Goal: Task Accomplishment & Management: Complete application form

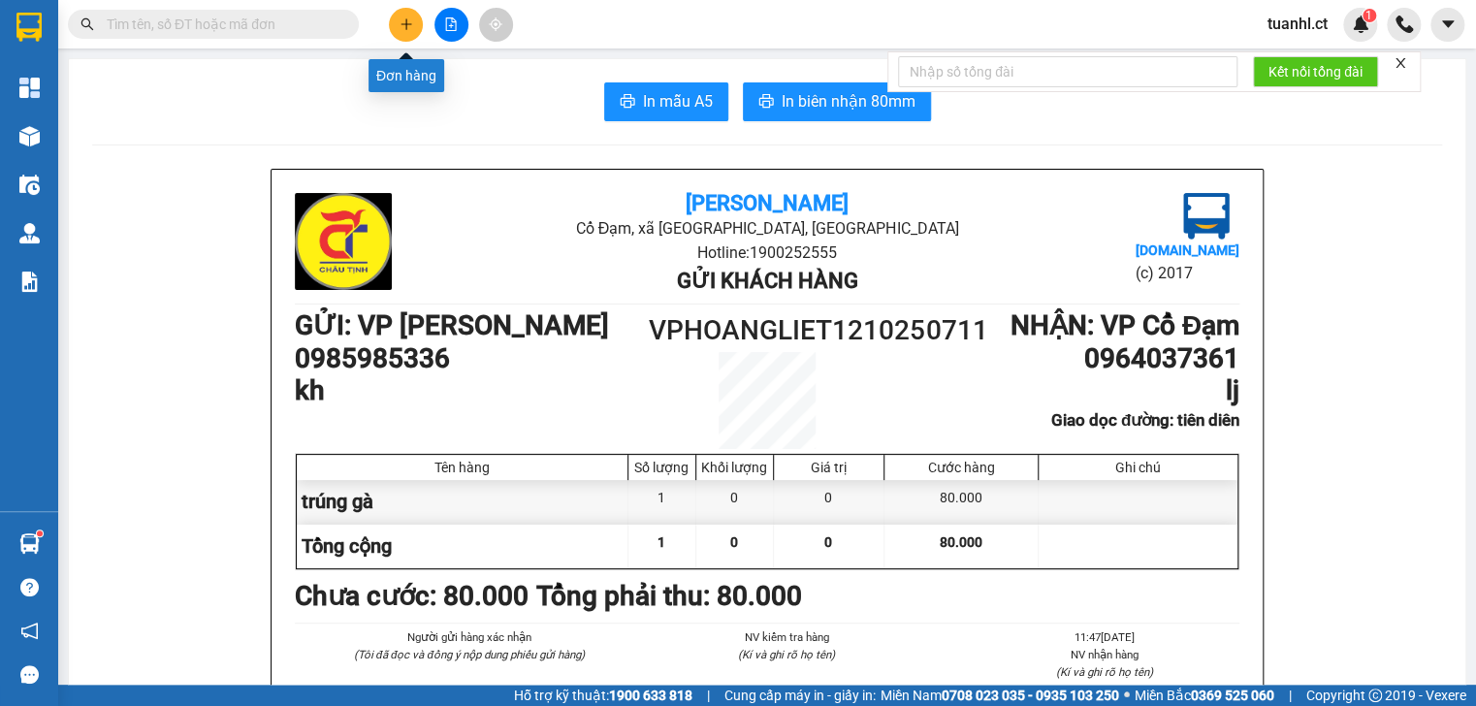
click at [399, 13] on button at bounding box center [406, 25] width 34 height 34
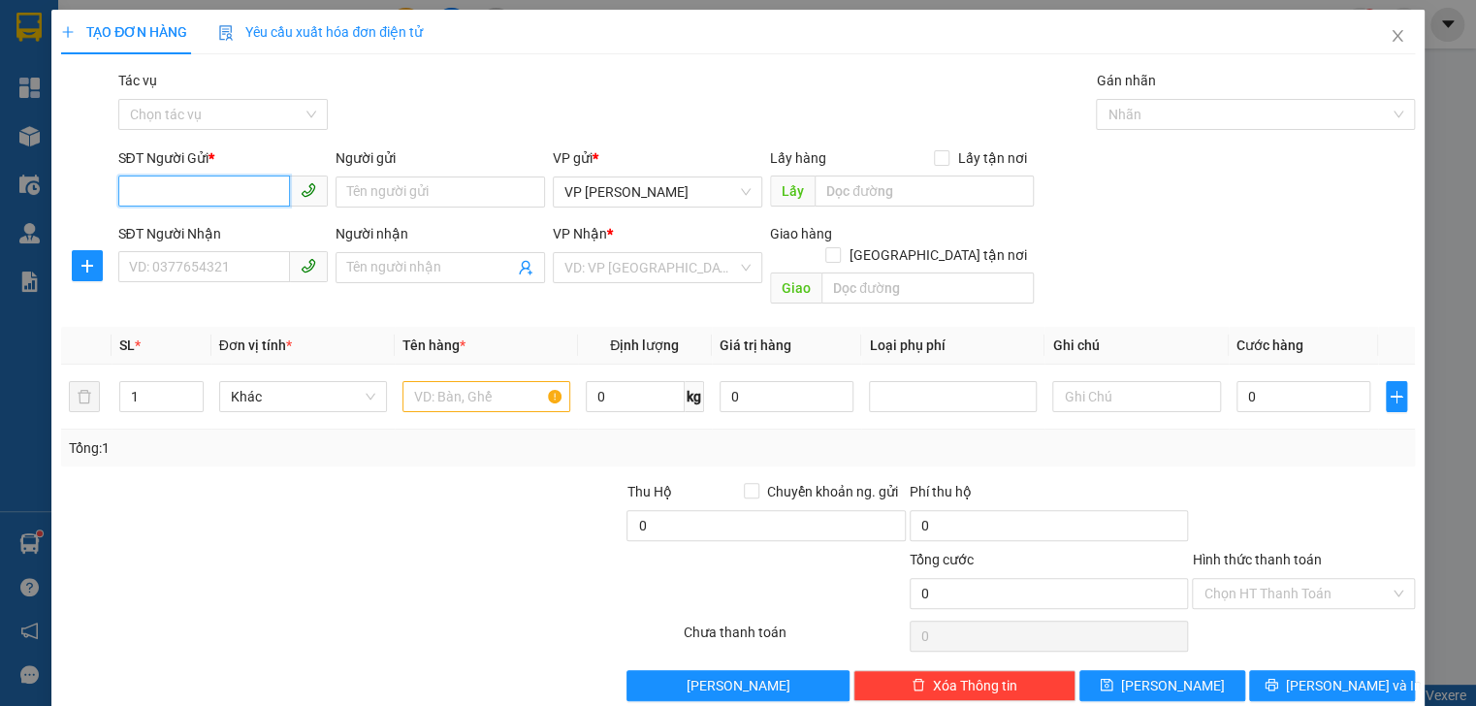
click at [144, 193] on input "SĐT Người Gửi *" at bounding box center [204, 191] width 172 height 31
type input "0386963182"
click at [185, 221] on div "0386963182" at bounding box center [221, 230] width 184 height 21
type input "0986064767"
type input "Nam Sơn"
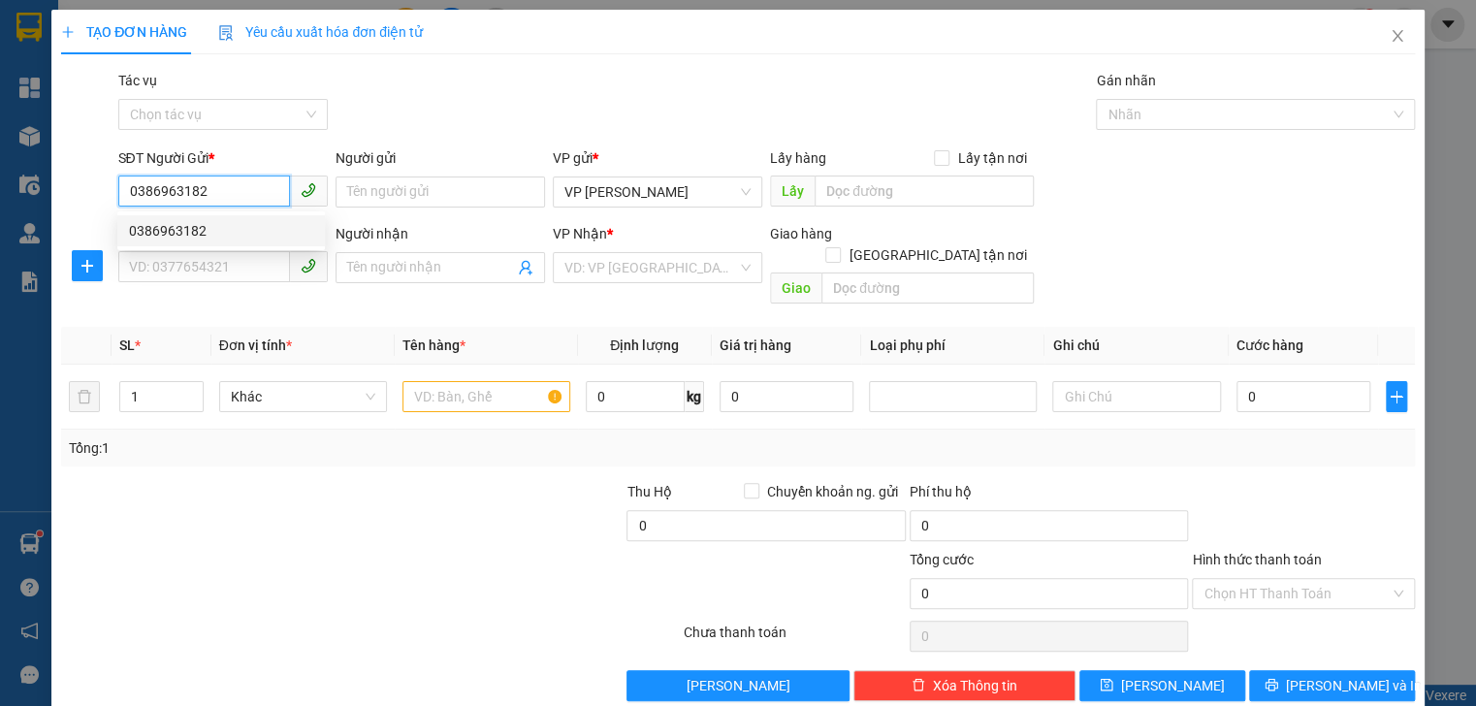
type input "[PERSON_NAME]"
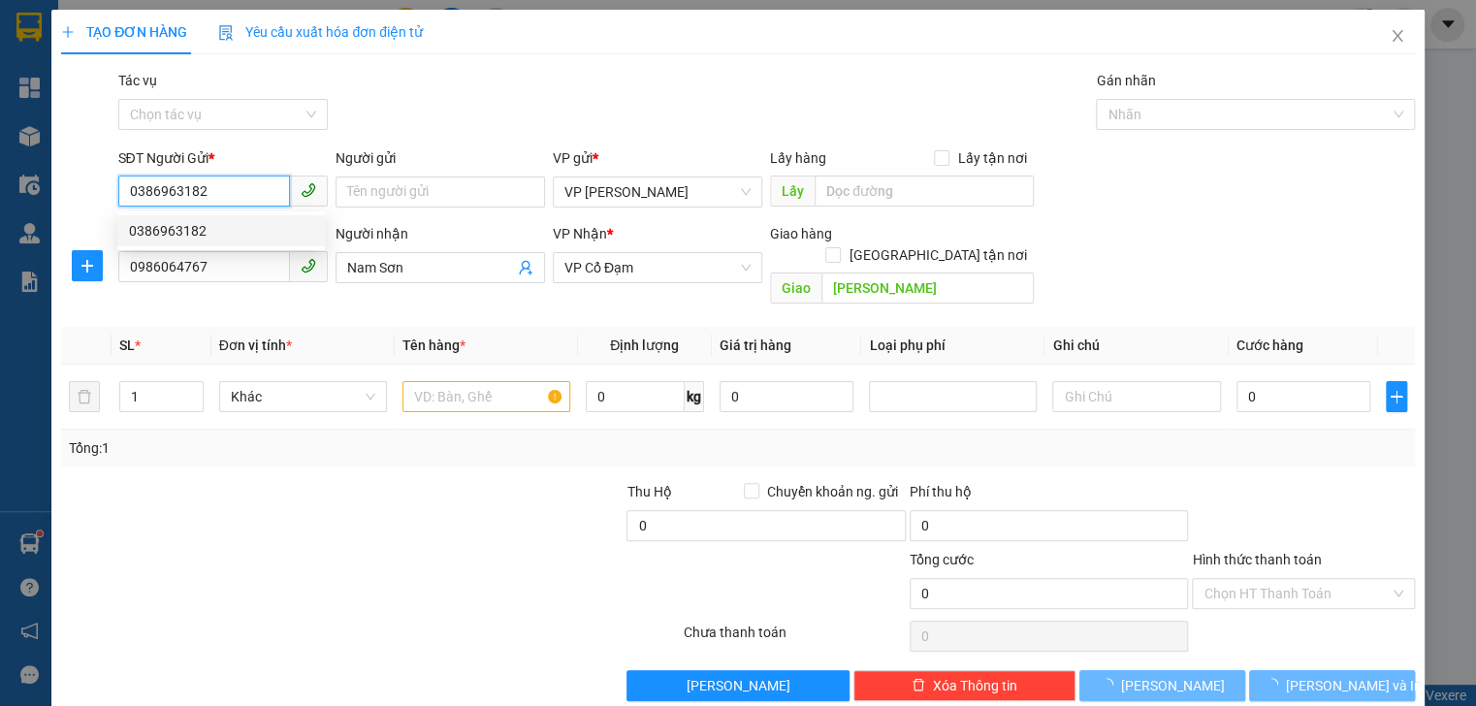
type input "30.000"
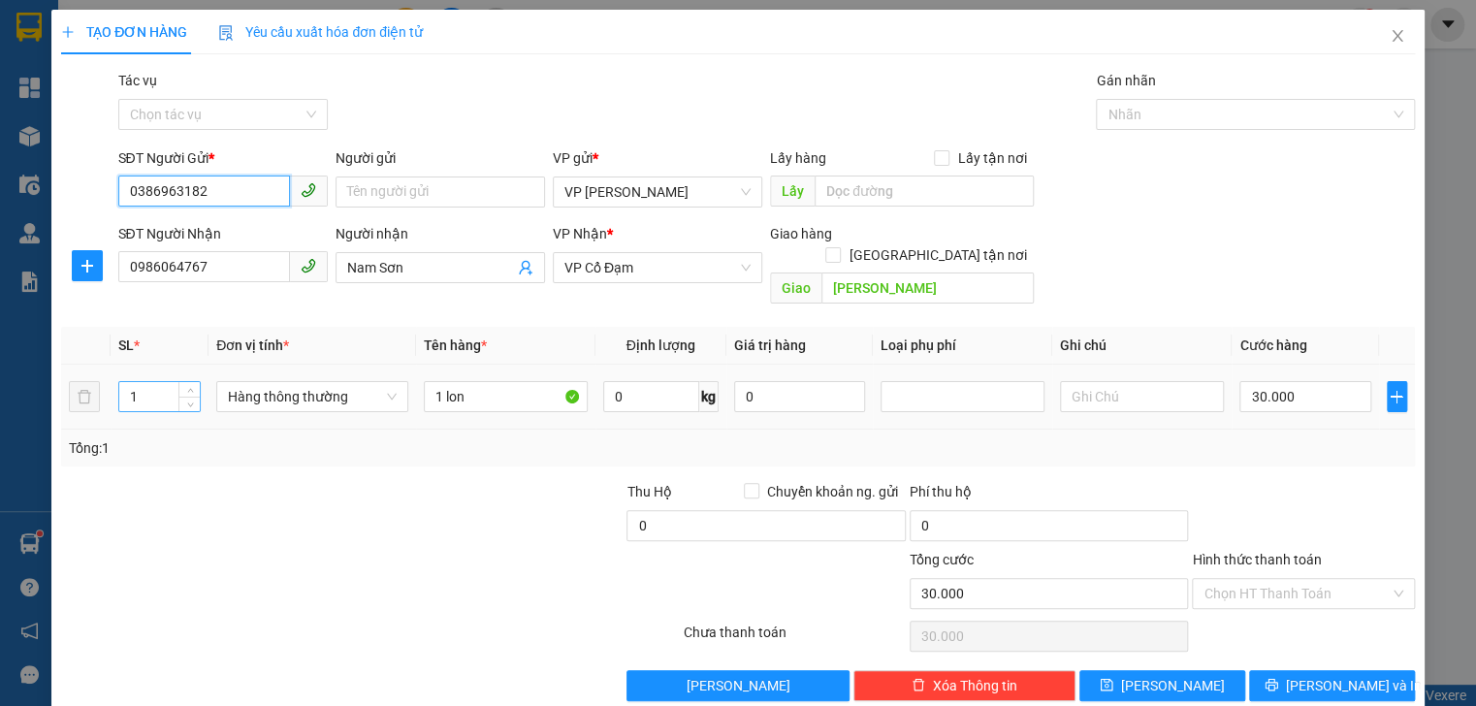
type input "0386963182"
click at [168, 382] on input "1" at bounding box center [159, 396] width 80 height 29
type input "3"
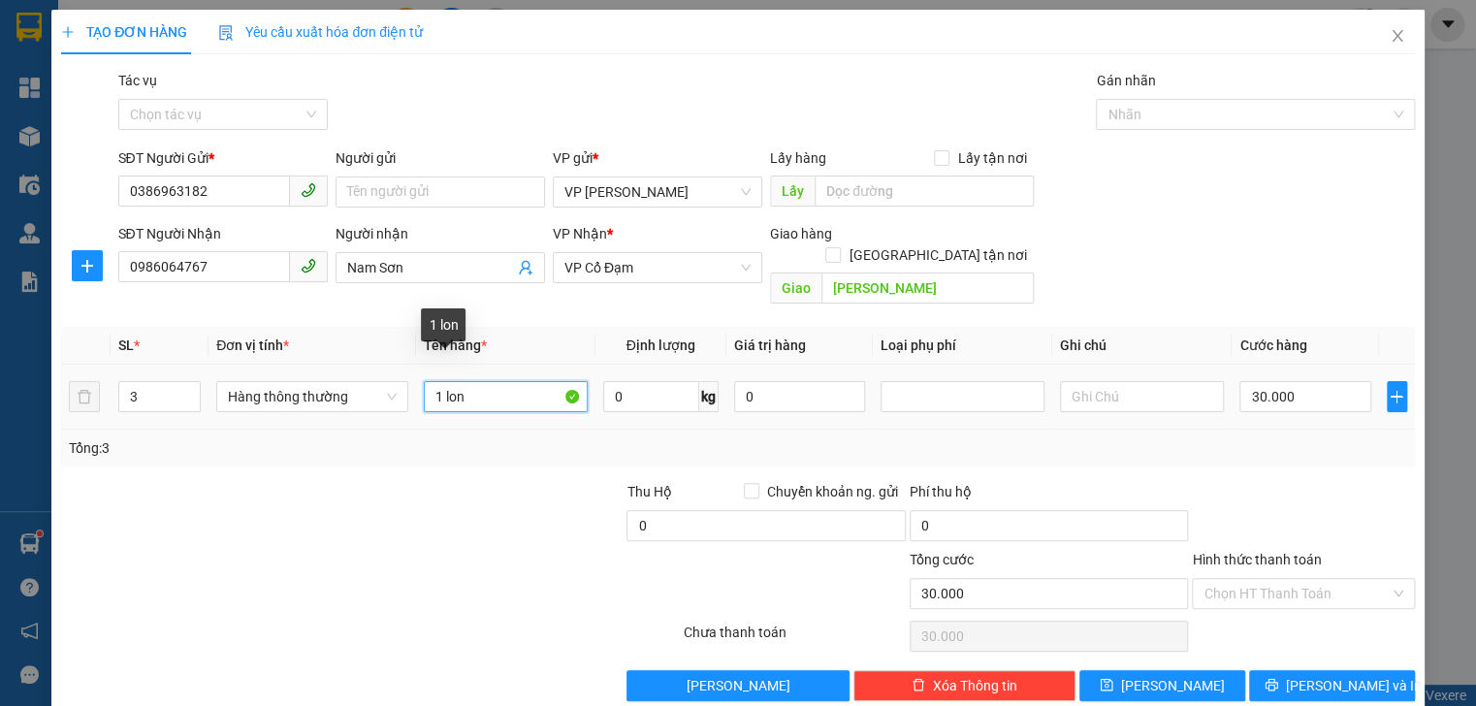
click at [438, 381] on input "1 lon" at bounding box center [506, 396] width 164 height 31
click at [464, 381] on input "2 lon" at bounding box center [506, 396] width 164 height 31
type input "2 lon + 1 thùng"
click at [1292, 381] on input "30.000" at bounding box center [1304, 396] width 131 height 31
type input "0"
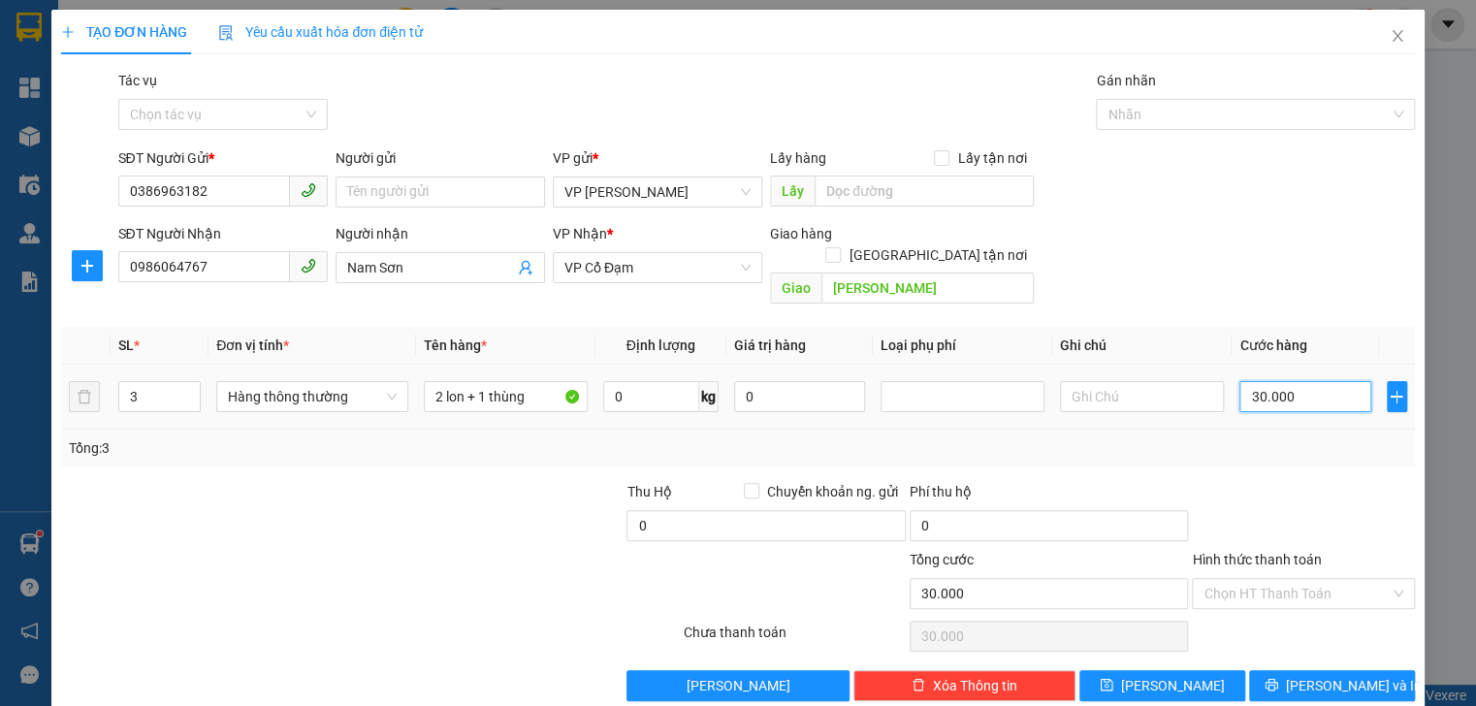
type input "0"
type input "9"
type input "09"
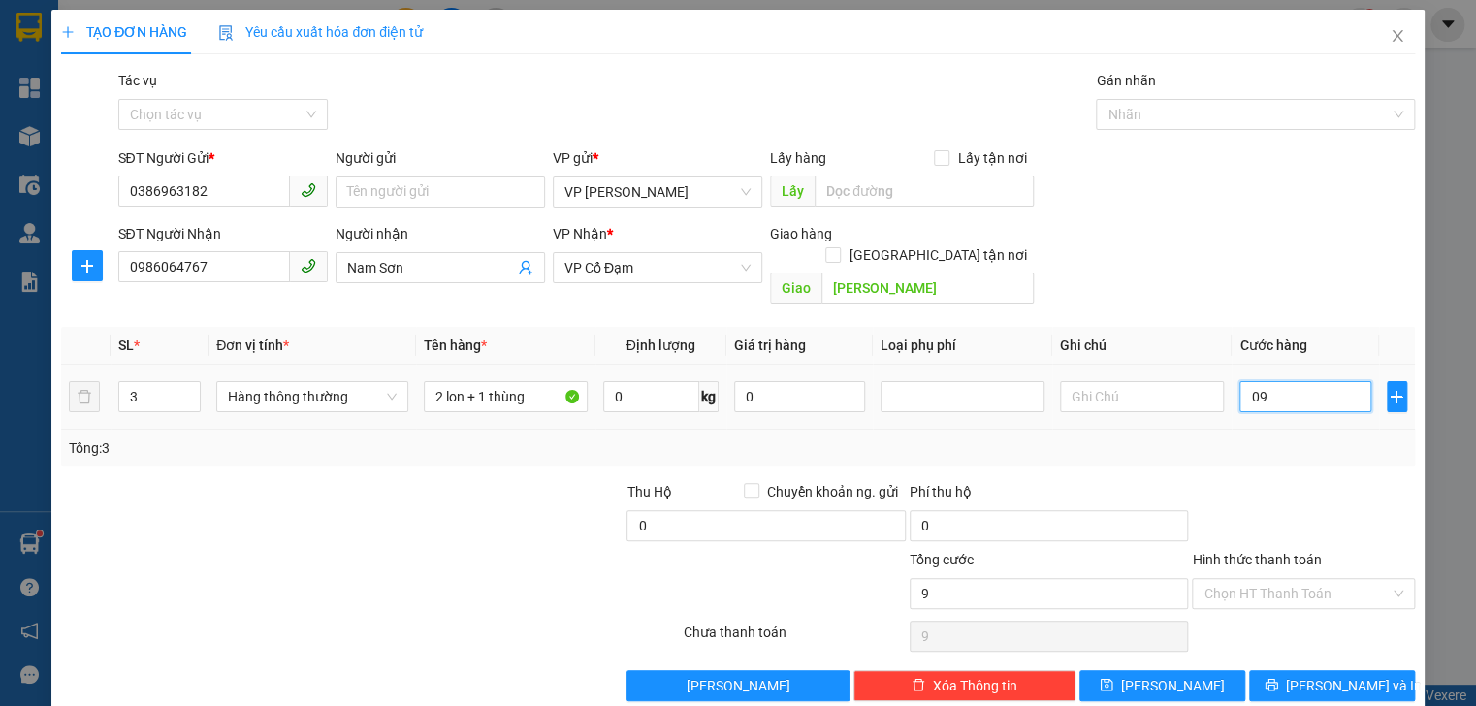
type input "90"
type input "090"
type input "9"
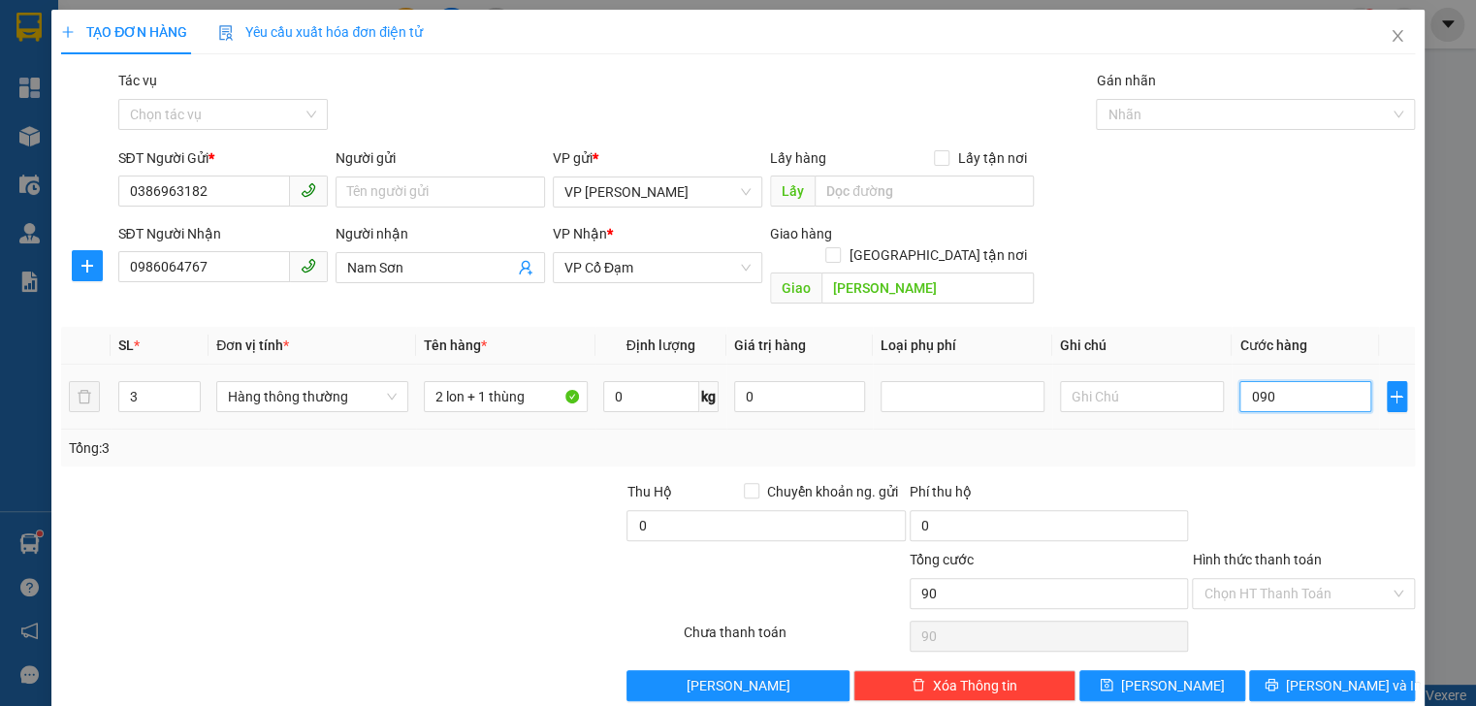
type input "09"
type input "0"
click at [1239, 381] on input "0" at bounding box center [1304, 396] width 131 height 31
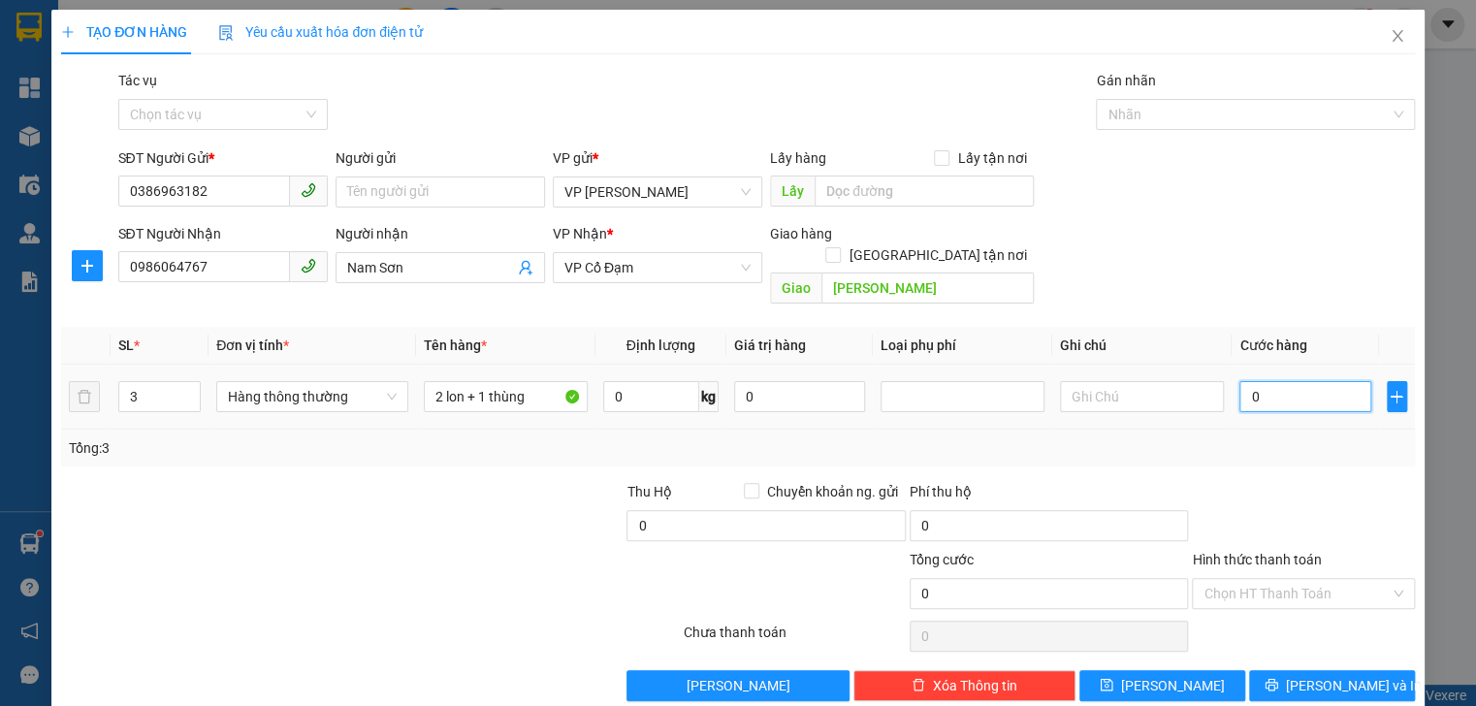
type input "90"
type input "90.000"
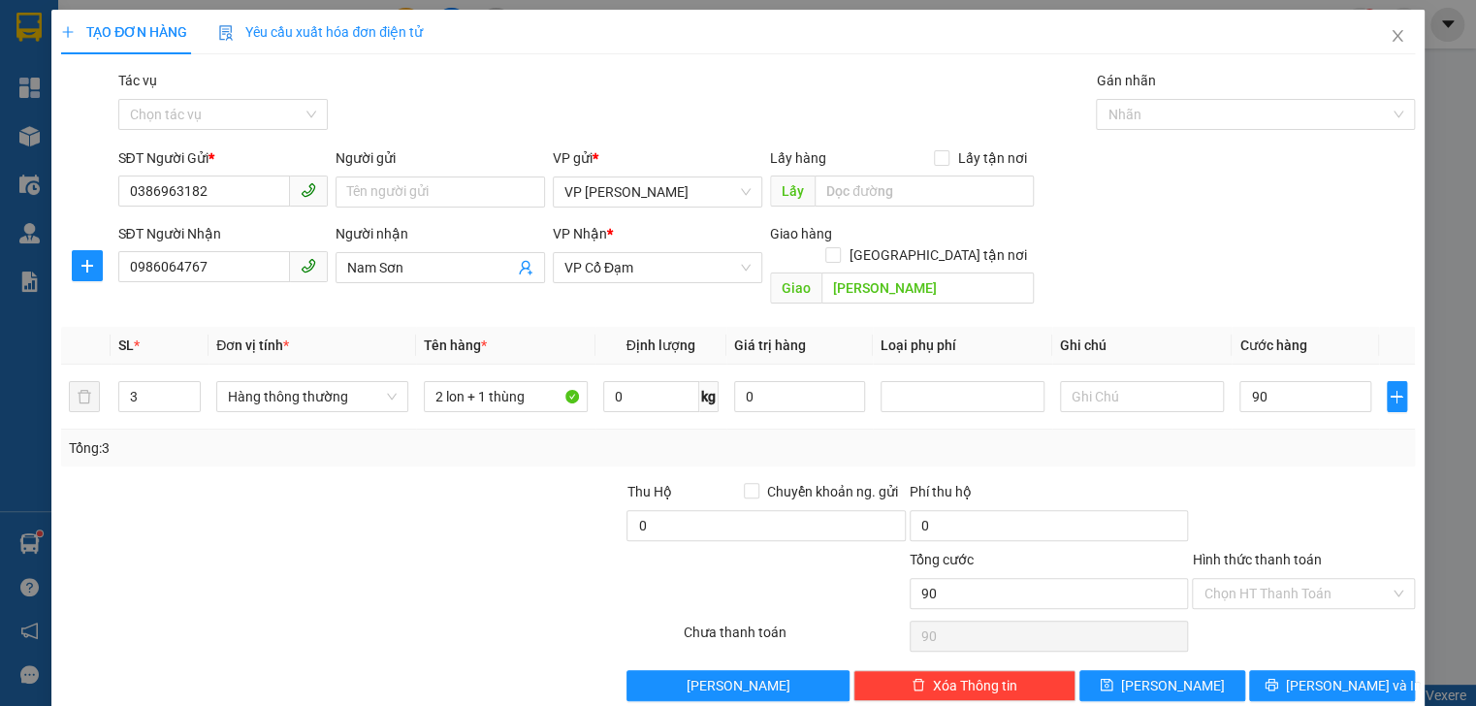
type input "90.000"
click at [1235, 617] on div "Chọn HT Thanh Toán" at bounding box center [1303, 636] width 226 height 39
click at [1278, 678] on icon "printer" at bounding box center [1271, 685] width 14 height 14
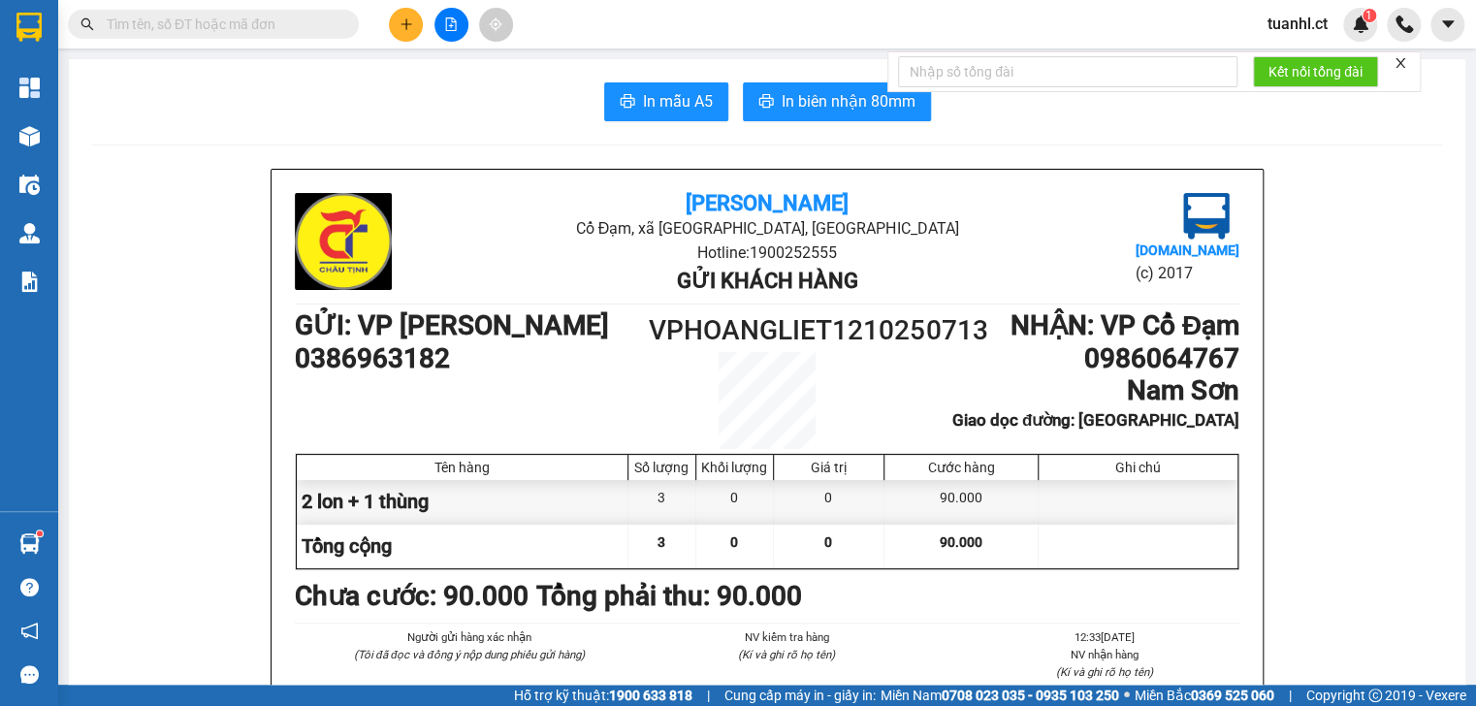
click at [405, 24] on icon "plus" at bounding box center [405, 23] width 1 height 11
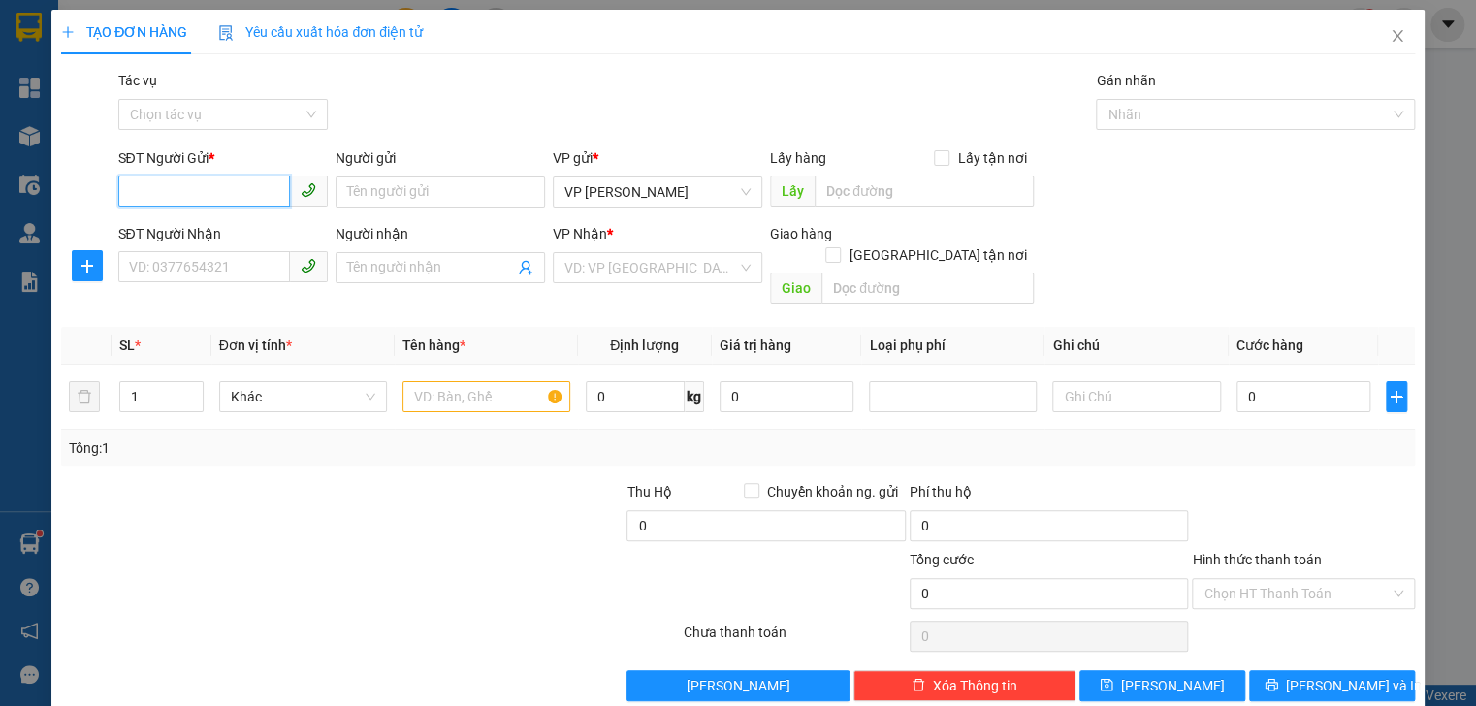
click at [226, 190] on input "SĐT Người Gửi *" at bounding box center [204, 191] width 172 height 31
click at [174, 271] on input "SĐT Người Nhận" at bounding box center [204, 266] width 172 height 31
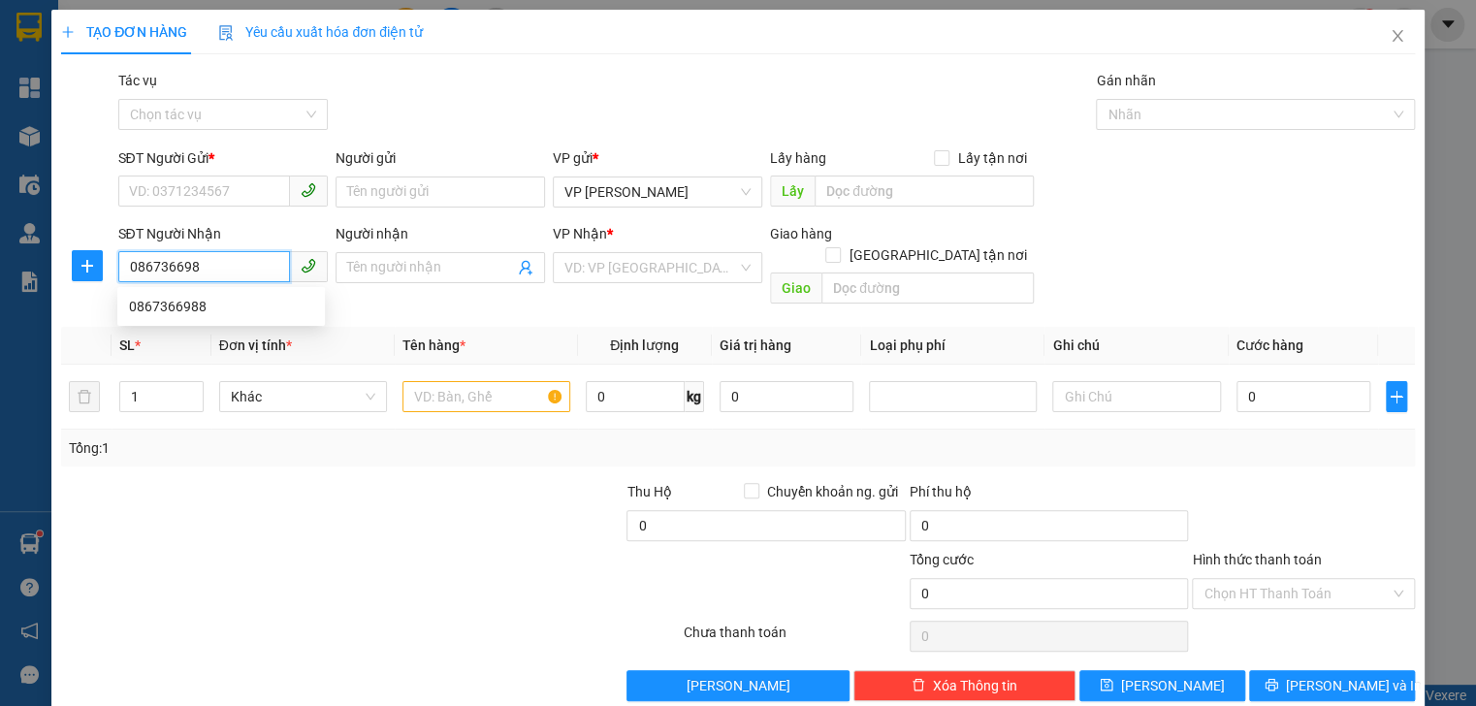
type input "0867366988"
click at [173, 303] on div "0867366988" at bounding box center [221, 306] width 184 height 21
type input "X Giang"
type input "100.000"
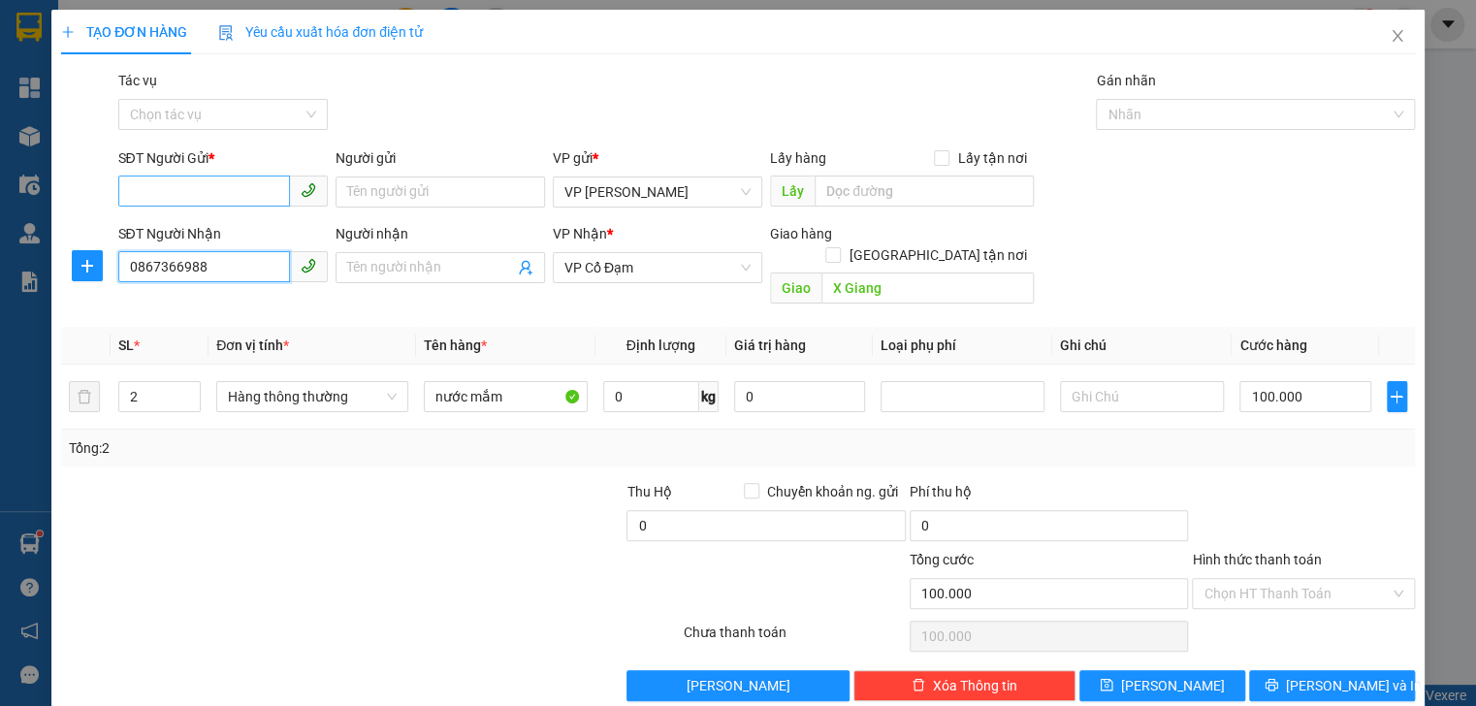
type input "0867366988"
click at [177, 196] on input "SĐT Người Gửi *" at bounding box center [204, 191] width 172 height 31
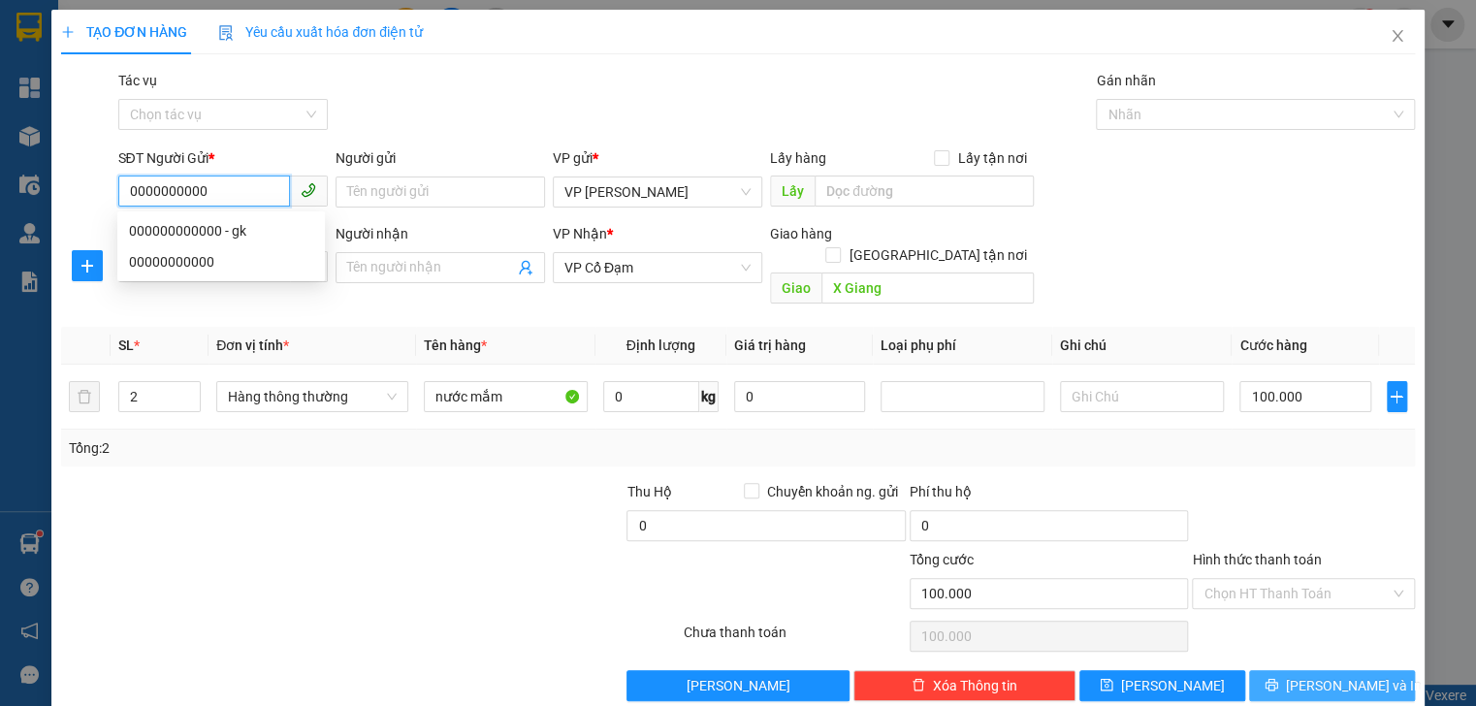
type input "0000000000"
click at [1311, 675] on span "[PERSON_NAME] và In" at bounding box center [1354, 685] width 136 height 21
